Goal: Transaction & Acquisition: Purchase product/service

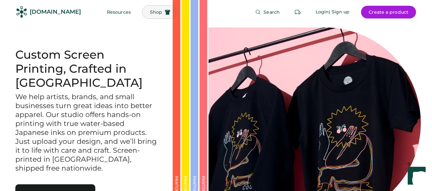
click at [150, 12] on span "Shop" at bounding box center [156, 12] width 12 height 4
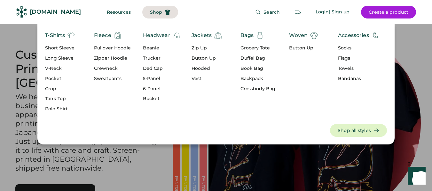
click at [155, 58] on div "Trucker" at bounding box center [162, 58] width 38 height 6
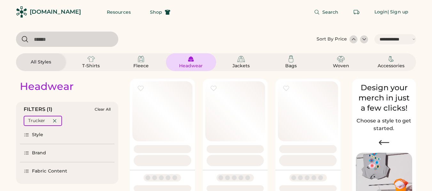
select select "*****"
select select "*"
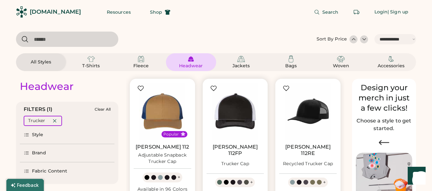
scroll to position [32, 0]
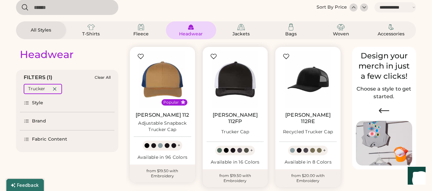
select select "*****"
select select "*"
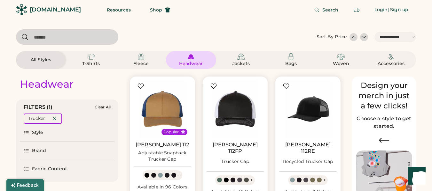
scroll to position [0, 0]
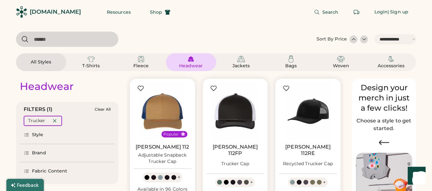
click at [50, 41] on input "input" at bounding box center [67, 39] width 102 height 15
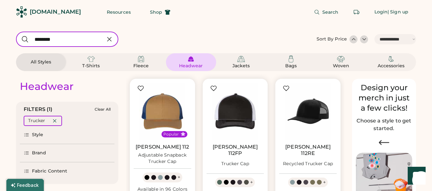
click at [52, 38] on input "input" at bounding box center [67, 39] width 102 height 15
type input "*********"
click at [75, 35] on input "input" at bounding box center [67, 39] width 102 height 15
click at [193, 65] on div "Headwear" at bounding box center [190, 66] width 29 height 6
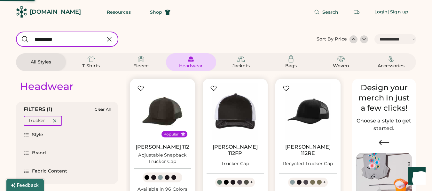
select select "*****"
select select "*"
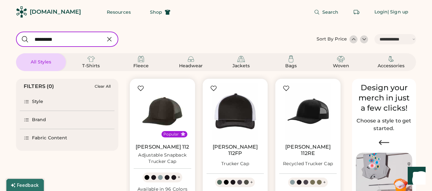
click at [38, 119] on div "Brand" at bounding box center [39, 120] width 14 height 6
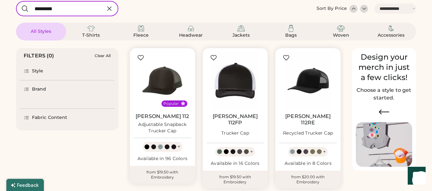
scroll to position [32, 0]
select select "*****"
select select "*"
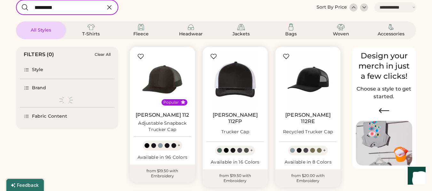
scroll to position [24, 0]
select select "*****"
select select "*"
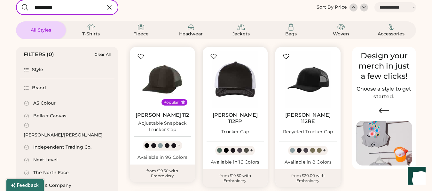
scroll to position [0, 0]
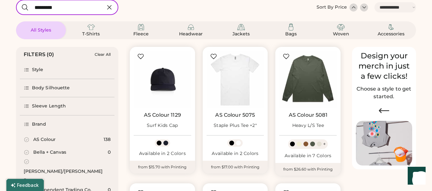
drag, startPoint x: 114, startPoint y: 101, endPoint x: 95, endPoint y: 101, distance: 19.5
click at [95, 101] on div "Sleeve Length" at bounding box center [67, 106] width 95 height 18
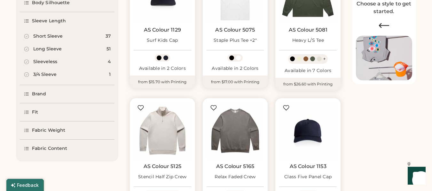
scroll to position [128, 0]
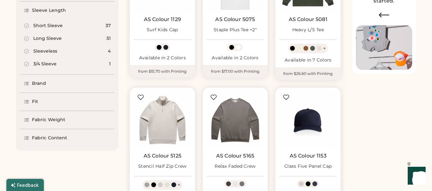
drag, startPoint x: 32, startPoint y: 82, endPoint x: 36, endPoint y: 82, distance: 3.8
click at [32, 82] on div "Brand" at bounding box center [39, 84] width 14 height 6
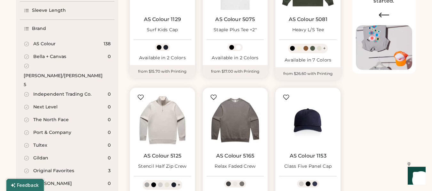
click at [44, 43] on div "AS Colour" at bounding box center [44, 44] width 22 height 6
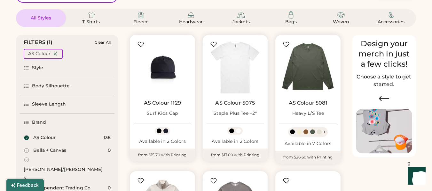
scroll to position [42, 0]
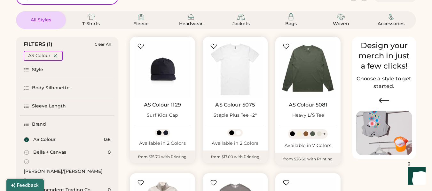
click at [37, 69] on div "Style" at bounding box center [38, 70] width 12 height 6
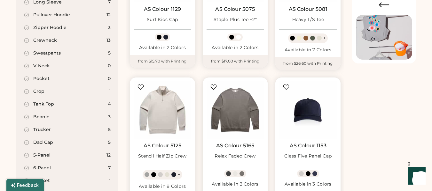
scroll to position [170, 0]
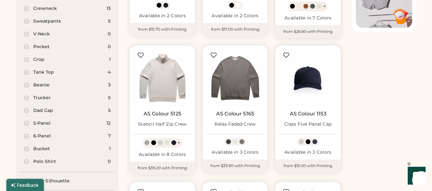
click at [39, 96] on div "Trucker" at bounding box center [42, 98] width 18 height 6
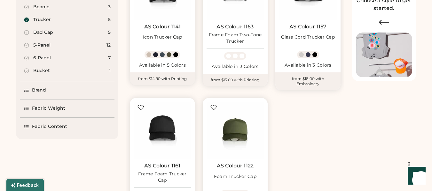
scroll to position [106, 0]
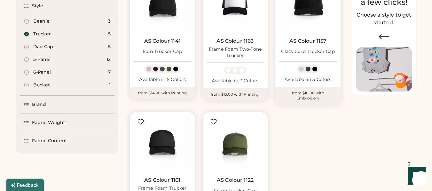
click at [49, 48] on div "Dad Cap" at bounding box center [43, 47] width 20 height 6
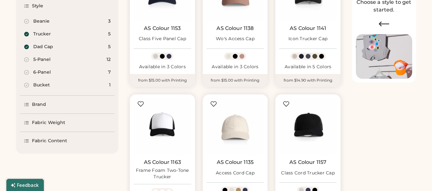
click at [48, 59] on div "5-Panel" at bounding box center [41, 60] width 17 height 6
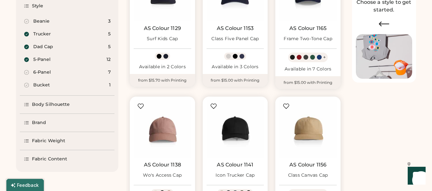
click at [45, 72] on div "6-Panel" at bounding box center [42, 72] width 18 height 6
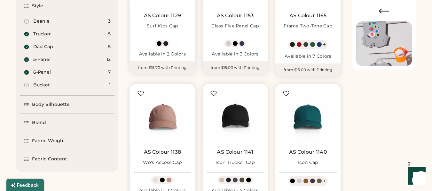
click at [45, 85] on div "Bucket" at bounding box center [41, 85] width 17 height 6
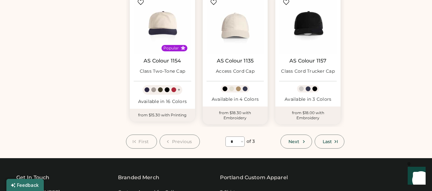
scroll to position [511, 0]
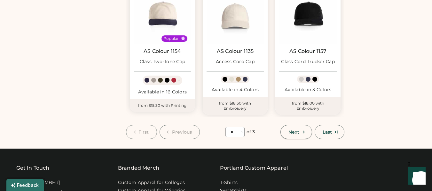
click at [297, 131] on span "Next" at bounding box center [293, 132] width 11 height 4
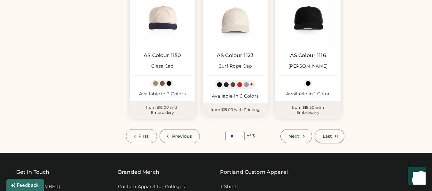
scroll to position [28, 0]
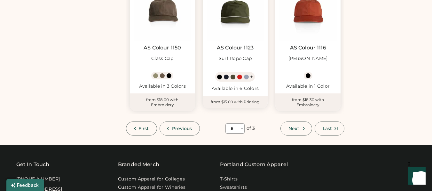
scroll to position [539, 0]
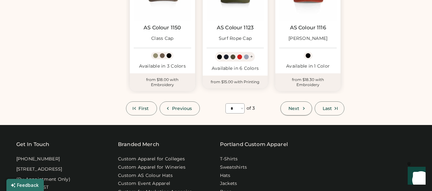
click at [299, 110] on button "Next" at bounding box center [295, 109] width 31 height 14
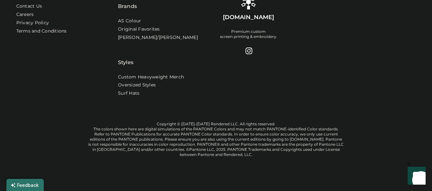
scroll to position [28, 0]
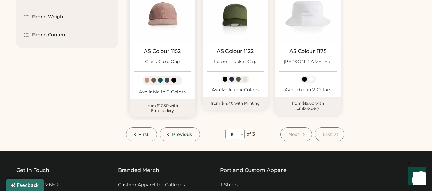
scroll to position [251, 0]
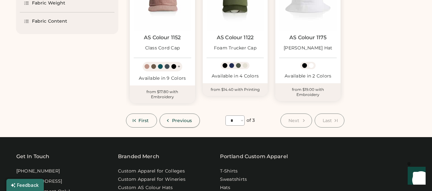
click at [178, 119] on span "Previous" at bounding box center [182, 121] width 20 height 4
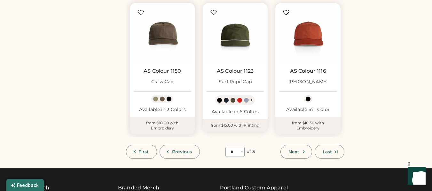
scroll to position [507, 0]
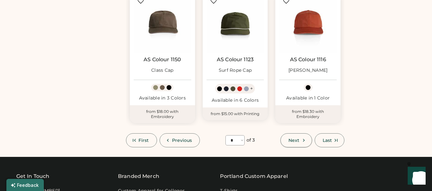
click at [292, 137] on button "Next" at bounding box center [295, 141] width 31 height 14
select select "*"
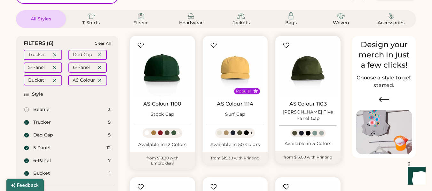
scroll to position [28, 0]
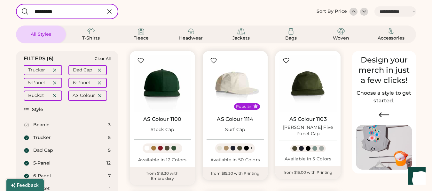
click at [232, 82] on img at bounding box center [235, 84] width 58 height 58
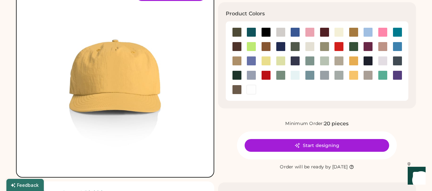
scroll to position [32, 0]
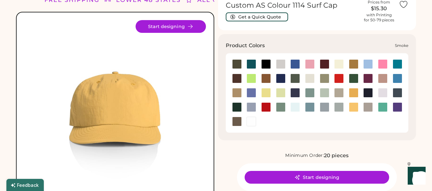
click at [324, 108] on div at bounding box center [325, 108] width 10 height 10
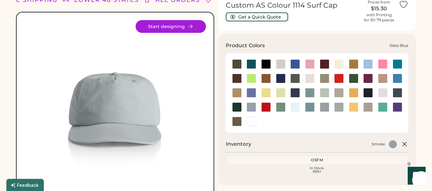
click at [310, 107] on div at bounding box center [310, 108] width 10 height 10
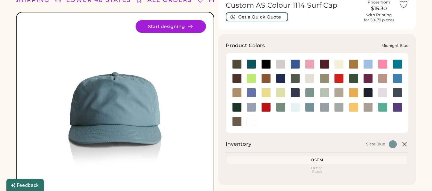
click at [295, 95] on div at bounding box center [295, 93] width 10 height 10
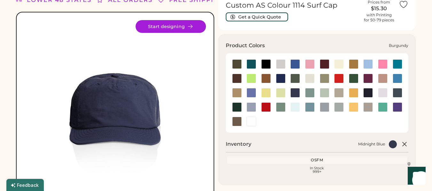
click at [322, 63] on div at bounding box center [325, 64] width 10 height 10
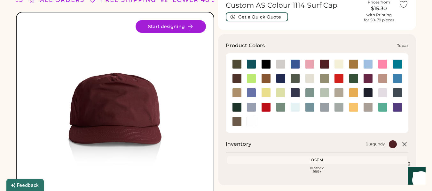
click at [383, 105] on div at bounding box center [383, 108] width 10 height 10
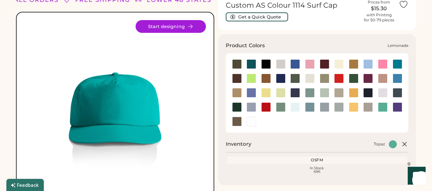
click at [264, 93] on div at bounding box center [266, 93] width 10 height 10
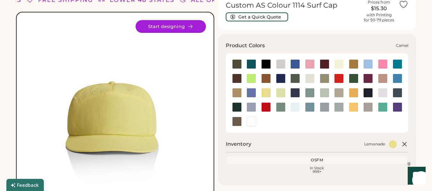
click at [351, 65] on div at bounding box center [354, 64] width 10 height 10
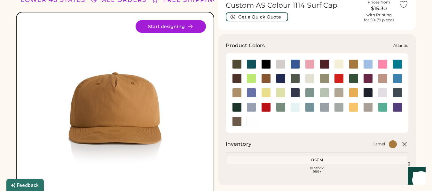
click at [252, 66] on div at bounding box center [251, 64] width 10 height 10
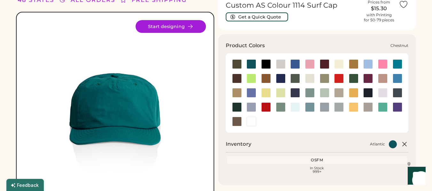
click at [240, 78] on div at bounding box center [237, 79] width 10 height 10
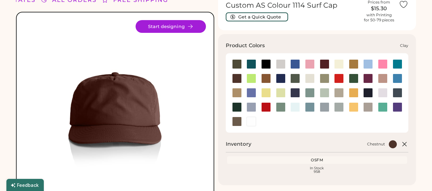
click at [264, 79] on div at bounding box center [266, 79] width 10 height 10
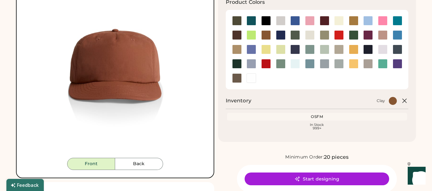
scroll to position [64, 0]
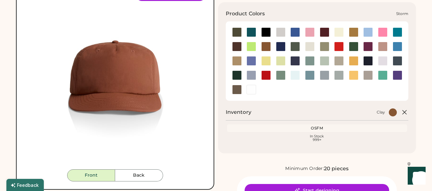
click at [339, 75] on div at bounding box center [339, 76] width 10 height 10
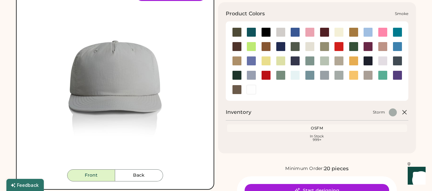
click at [327, 75] on div at bounding box center [325, 76] width 10 height 10
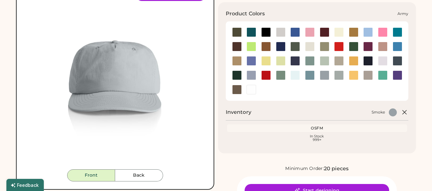
click at [234, 32] on div at bounding box center [237, 32] width 10 height 10
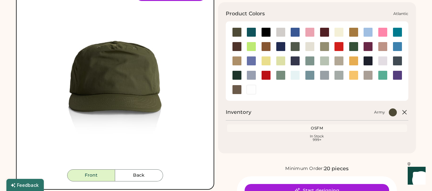
click at [248, 32] on div at bounding box center [251, 32] width 10 height 10
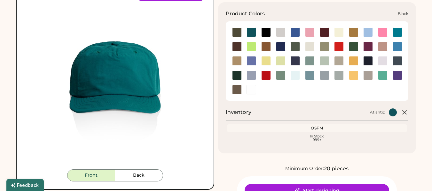
click at [266, 33] on div at bounding box center [266, 32] width 10 height 10
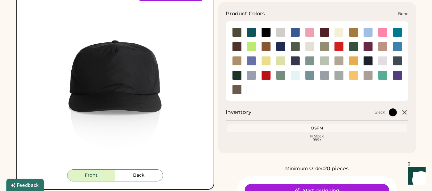
click at [279, 33] on div at bounding box center [281, 32] width 10 height 10
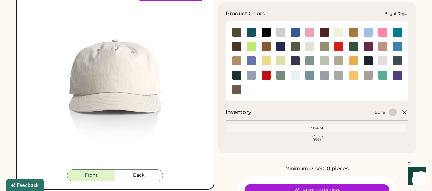
click at [296, 33] on div at bounding box center [295, 32] width 10 height 10
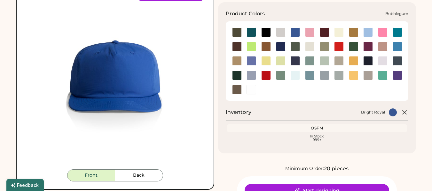
click at [311, 32] on div at bounding box center [310, 32] width 10 height 10
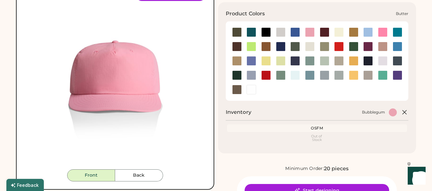
click at [338, 33] on div at bounding box center [339, 32] width 10 height 10
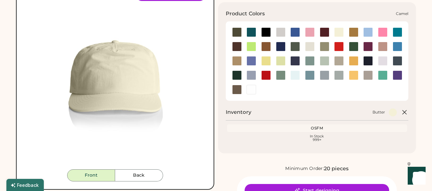
click at [352, 35] on div at bounding box center [354, 32] width 10 height 10
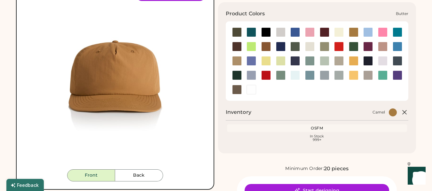
click at [339, 35] on div at bounding box center [339, 32] width 10 height 10
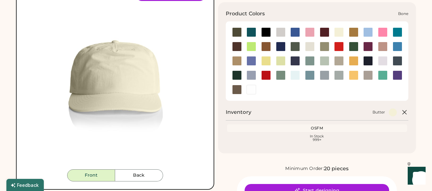
click at [281, 35] on div at bounding box center [281, 32] width 10 height 10
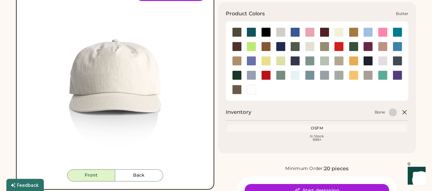
click at [339, 35] on div at bounding box center [339, 32] width 10 height 10
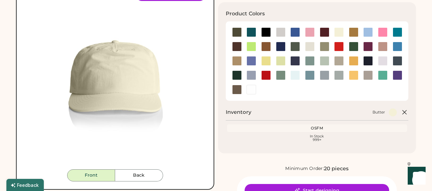
scroll to position [96, 0]
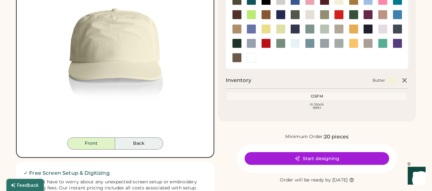
click at [140, 143] on button "Back" at bounding box center [139, 144] width 48 height 12
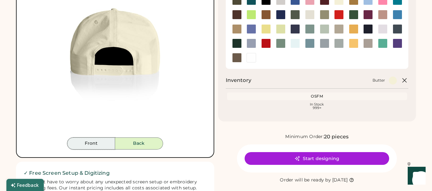
click at [101, 143] on button "Front" at bounding box center [91, 144] width 48 height 12
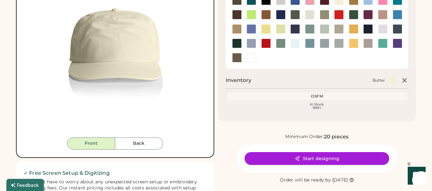
click at [328, 161] on button "Start designing" at bounding box center [316, 158] width 144 height 13
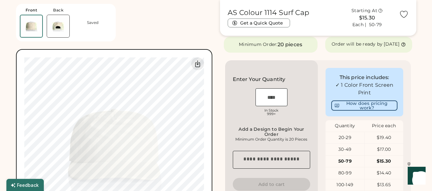
scroll to position [96, 0]
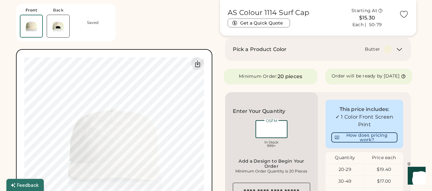
click at [272, 137] on input "input" at bounding box center [271, 129] width 32 height 18
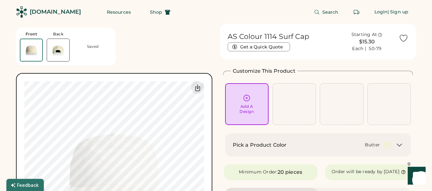
scroll to position [0, 0]
click at [245, 99] on icon at bounding box center [247, 98] width 8 height 8
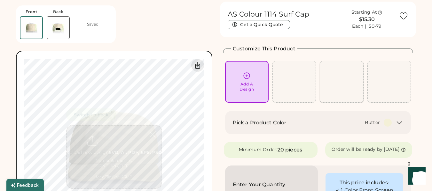
scroll to position [24, 0]
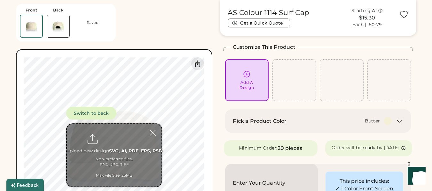
click at [117, 154] on input "file" at bounding box center [114, 155] width 95 height 63
type input "**********"
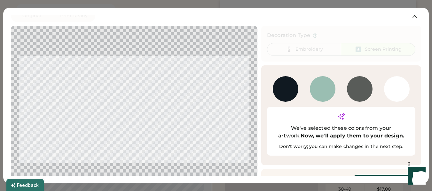
scroll to position [12, 0]
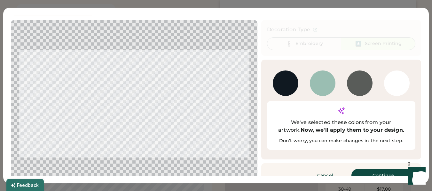
click at [374, 169] on button "Continue" at bounding box center [383, 175] width 64 height 13
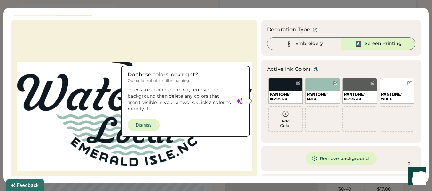
click at [150, 125] on div at bounding box center [134, 116] width 235 height 181
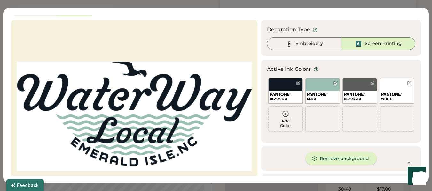
click at [336, 159] on button "Remove background" at bounding box center [340, 158] width 71 height 13
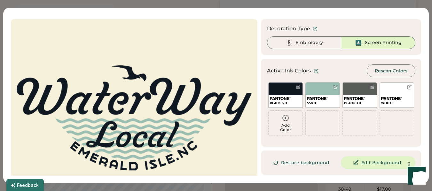
scroll to position [0, 0]
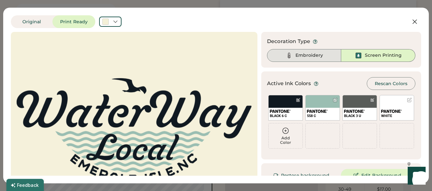
click at [307, 55] on div "Embroidery" at bounding box center [308, 55] width 27 height 6
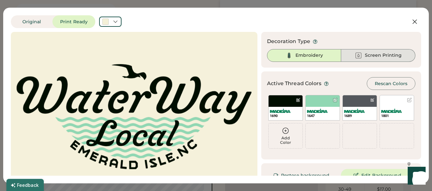
click at [378, 58] on div "Screen Printing" at bounding box center [383, 55] width 37 height 6
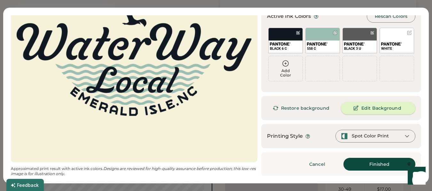
scroll to position [68, 0]
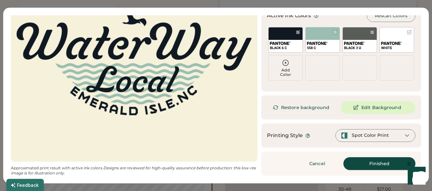
click at [385, 165] on button "Finished" at bounding box center [379, 164] width 72 height 13
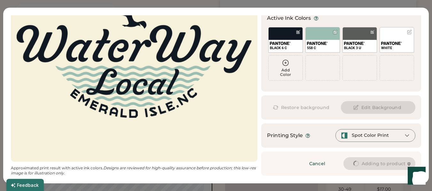
scroll to position [63, 0]
type input "****"
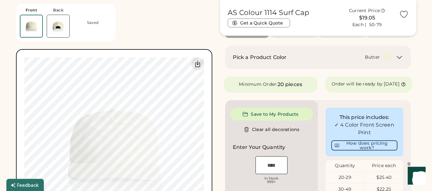
type input "****"
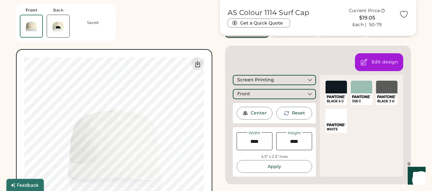
type input "****"
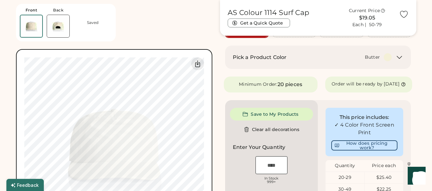
type input "****"
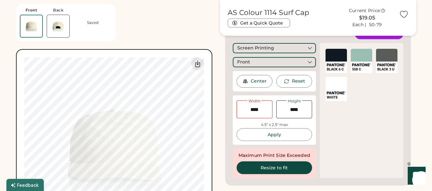
scroll to position [152, 0]
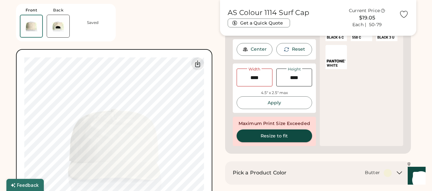
click at [260, 135] on button "Resize to fit" at bounding box center [274, 136] width 76 height 13
type input "****"
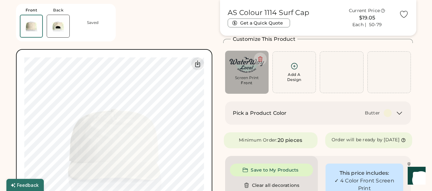
scroll to position [0, 0]
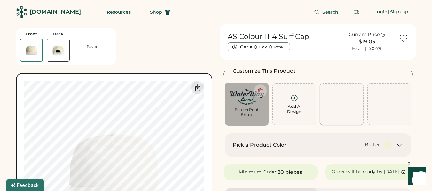
click at [343, 107] on div at bounding box center [341, 104] width 43 height 42
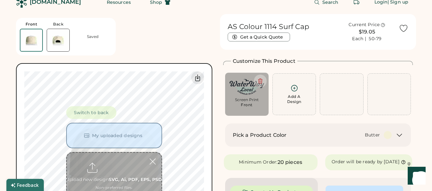
scroll to position [24, 0]
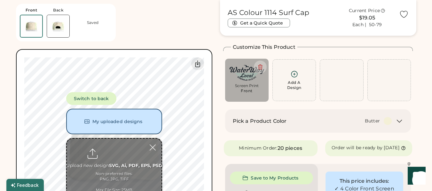
click at [329, 72] on div at bounding box center [341, 80] width 43 height 42
click at [307, 74] on div "Add A Design" at bounding box center [293, 80] width 35 height 20
click at [300, 73] on div "Add A Design" at bounding box center [293, 80] width 35 height 20
click at [114, 152] on input "file" at bounding box center [114, 170] width 95 height 63
type input "**********"
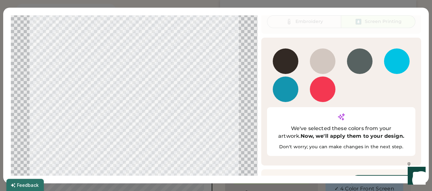
scroll to position [40, 0]
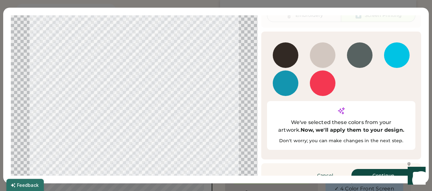
click at [383, 169] on button "Continue" at bounding box center [383, 175] width 64 height 13
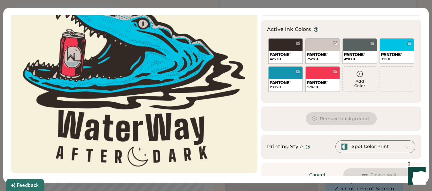
scroll to position [63, 0]
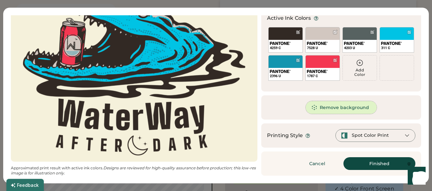
click at [339, 108] on button "Remove background" at bounding box center [340, 107] width 71 height 13
click at [372, 162] on button "Finished" at bounding box center [379, 164] width 72 height 13
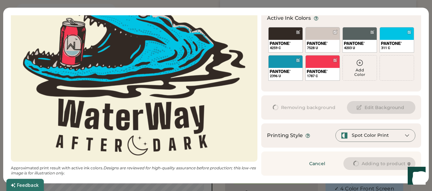
type input "****"
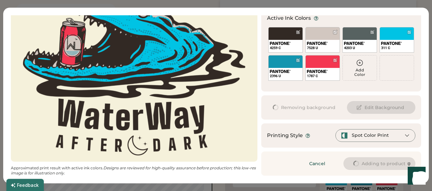
type input "****"
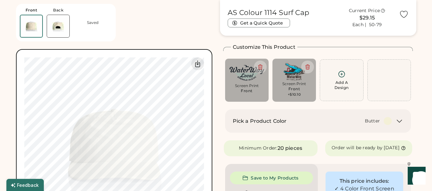
type input "****"
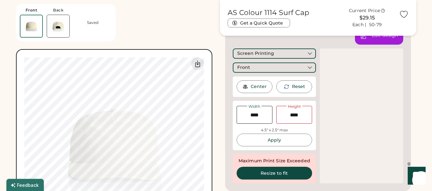
scroll to position [120, 0]
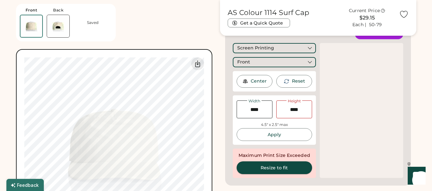
click at [282, 169] on button "Resize to fit" at bounding box center [274, 168] width 76 height 13
type input "****"
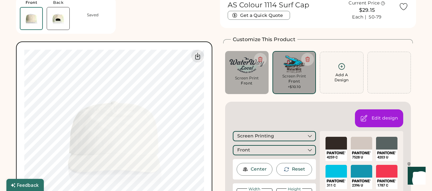
scroll to position [32, 0]
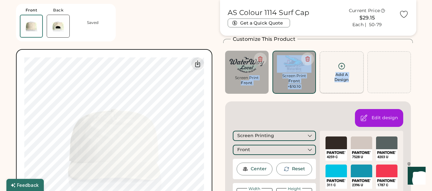
drag, startPoint x: 249, startPoint y: 78, endPoint x: 363, endPoint y: 78, distance: 113.7
click at [363, 78] on div "Add A Design Screen Print Front Max Size Exceeded Add A Design Screen Print Fro…" at bounding box center [318, 72] width 190 height 43
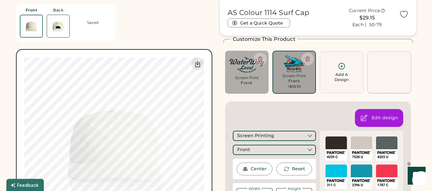
click at [397, 78] on div at bounding box center [388, 72] width 43 height 42
type input "****"
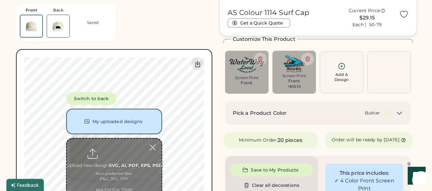
click at [253, 78] on div "Screen Print" at bounding box center [246, 77] width 35 height 5
type input "****"
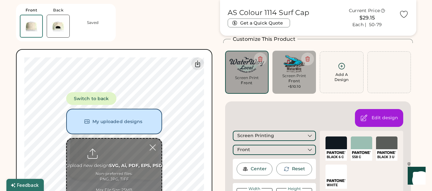
click at [302, 86] on div "Screen Print Front +$10.10" at bounding box center [294, 81] width 35 height 16
type input "****"
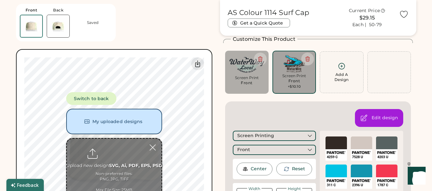
click at [257, 81] on div "Screen Print Front" at bounding box center [246, 82] width 35 height 14
type input "****"
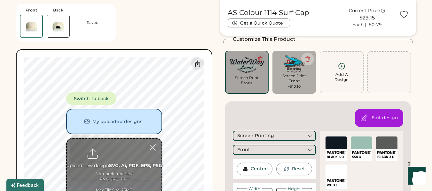
click at [260, 59] on icon at bounding box center [260, 59] width 6 height 6
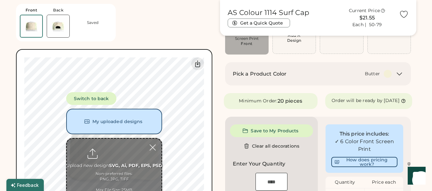
scroll to position [64, 0]
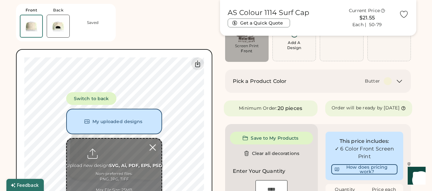
click at [154, 146] on div at bounding box center [152, 147] width 11 height 11
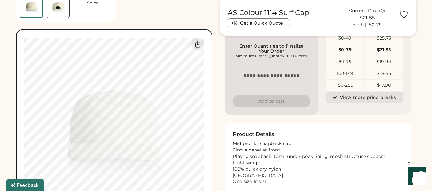
scroll to position [224, 0]
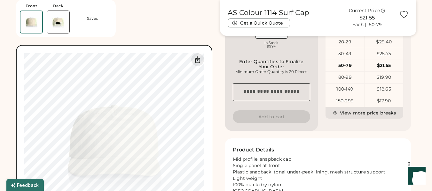
type input "****"
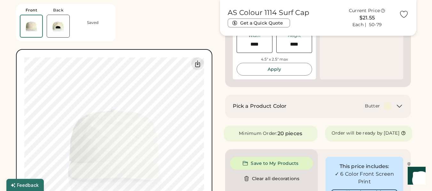
scroll to position [173, 0]
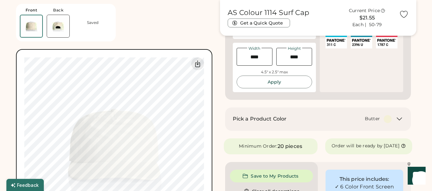
click at [220, 135] on div "AS Colour 1114 Surf Cap Get a Quick Quote Current Price $21.55 Each | 50-79 Cus…" at bounding box center [318, 144] width 196 height 587
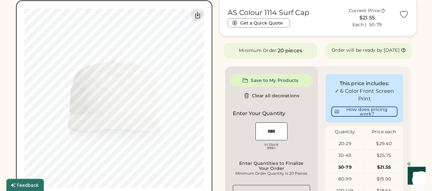
scroll to position [300, 0]
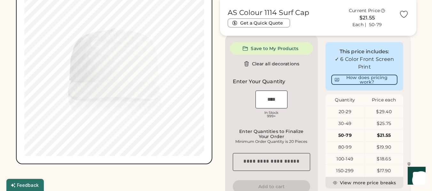
click at [227, 119] on div "Save to My Products Clear all decorations Enter Your Quantity OSFM In Stock 999…" at bounding box center [271, 118] width 93 height 166
click at [185, 171] on div "Front Back Saved Switch to back My uploaded designs Upload new design SVG, Ai, …" at bounding box center [114, 17] width 196 height 587
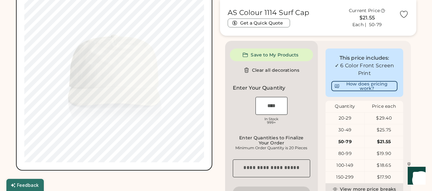
scroll to position [268, 0]
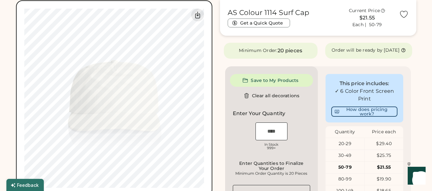
click at [216, 109] on div "Front Back Saved Switch to back My uploaded designs Upload new design SVG, Ai, …" at bounding box center [216, 49] width 400 height 587
click at [216, 111] on div "Front Back Saved Switch to back My uploaded designs Upload new design SVG, Ai, …" at bounding box center [216, 49] width 400 height 587
click at [220, 59] on div "Minimum Order: 20 pieces Order will be ready by Wednesday, Sep. 24" at bounding box center [318, 51] width 196 height 16
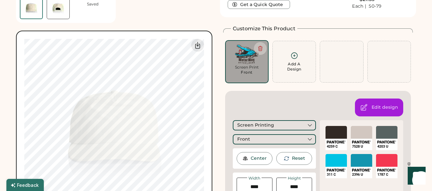
click at [291, 60] on icon at bounding box center [294, 56] width 8 height 8
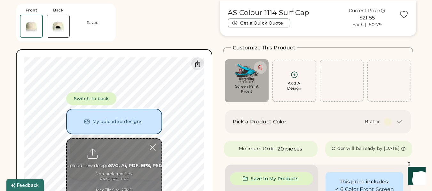
scroll to position [0, 0]
click at [112, 161] on input "file" at bounding box center [114, 170] width 95 height 63
type input "**********"
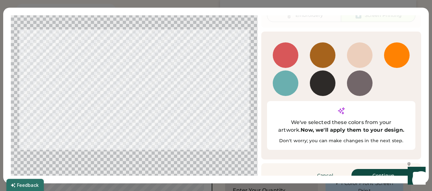
scroll to position [56, 0]
click at [382, 169] on button "Continue" at bounding box center [383, 175] width 64 height 13
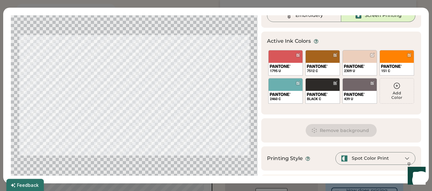
scroll to position [63, 0]
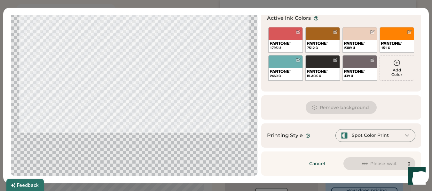
click at [388, 135] on div "Spot Color Print" at bounding box center [375, 135] width 80 height 13
